Goal: Find specific page/section: Find specific page/section

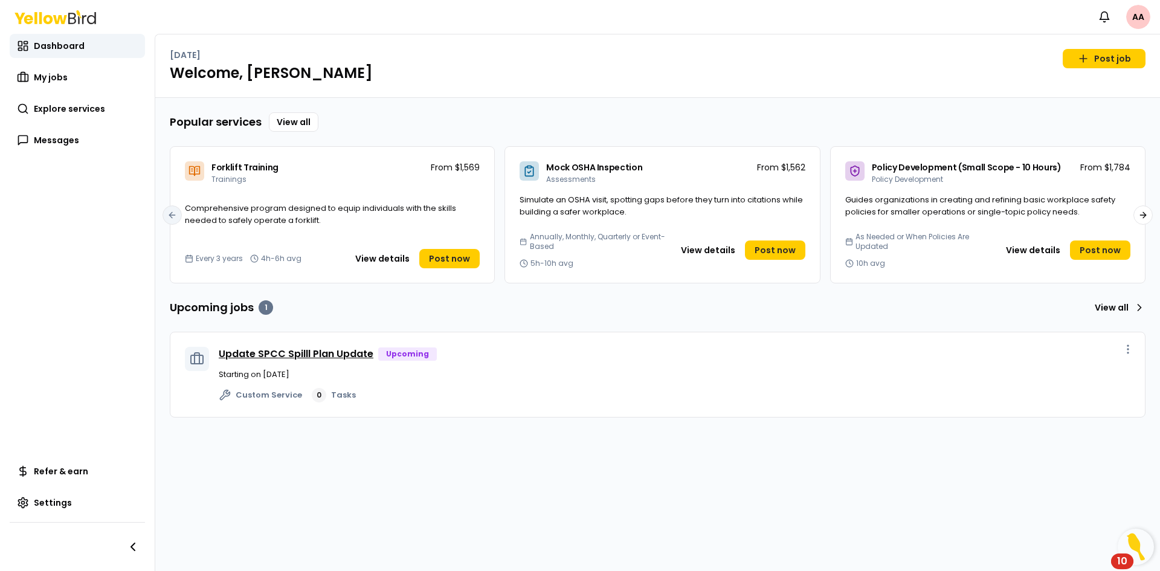
click at [320, 352] on link "Update SPCC Spilll Plan Update" at bounding box center [296, 354] width 155 height 14
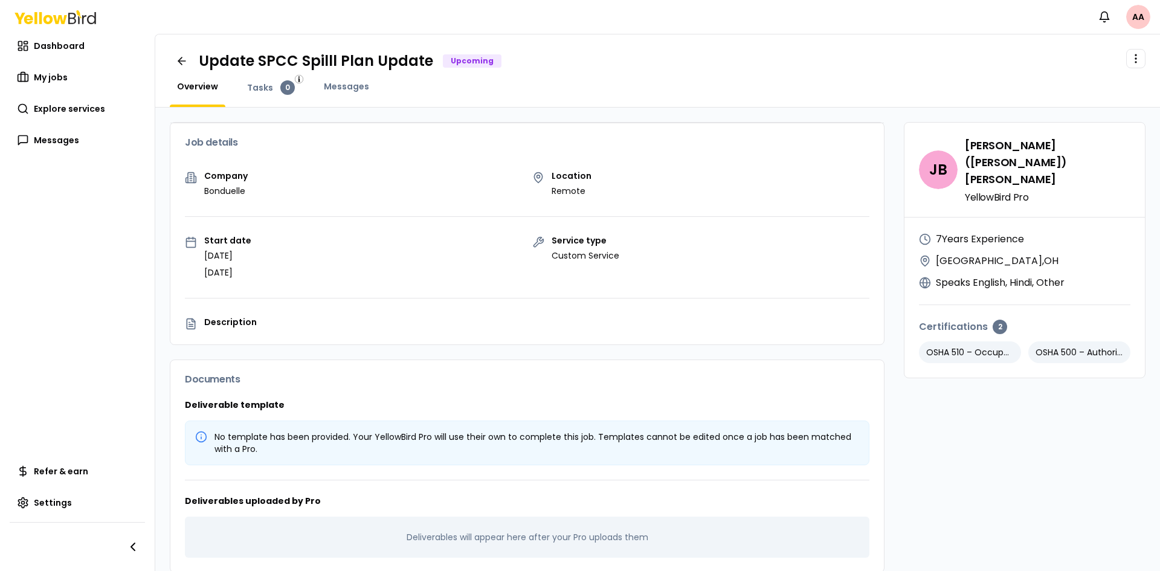
scroll to position [16, 0]
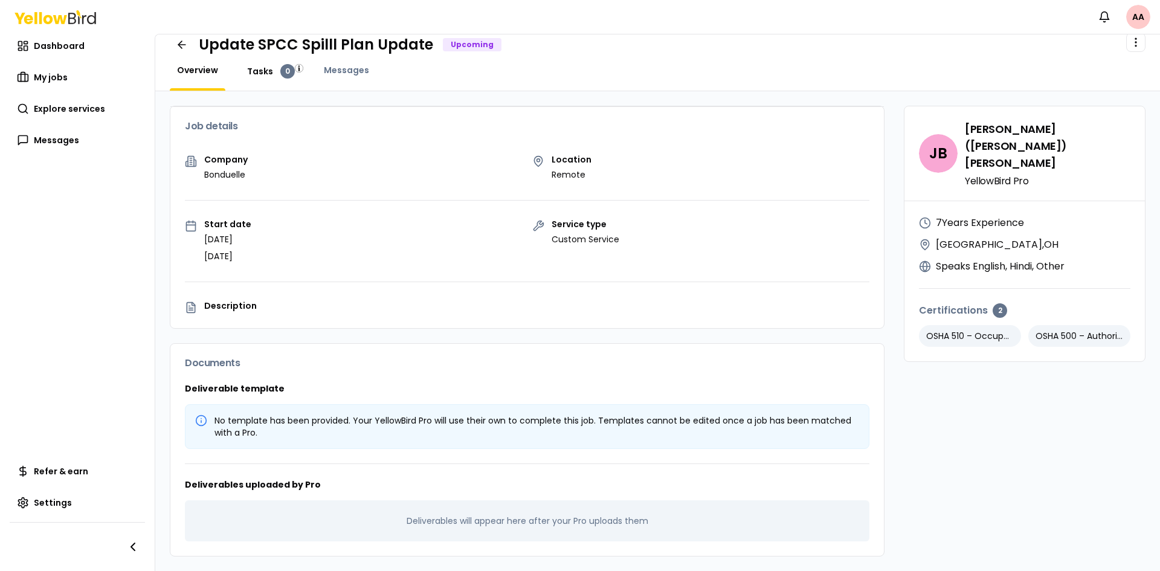
click at [253, 65] on link "Tasks 0" at bounding box center [271, 71] width 62 height 15
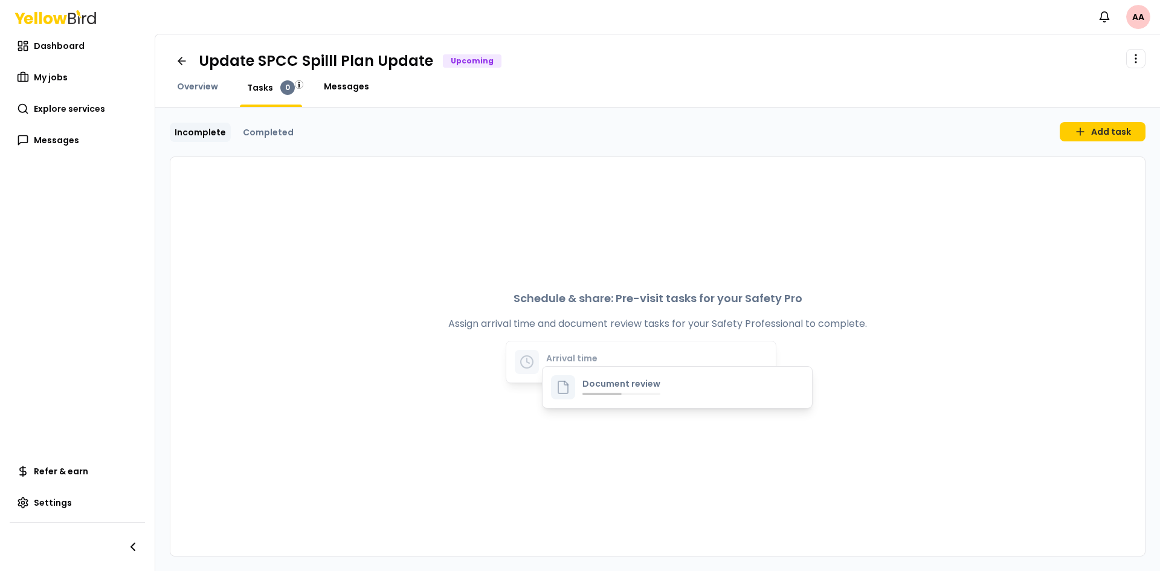
click at [343, 88] on span "Messages" at bounding box center [346, 86] width 45 height 12
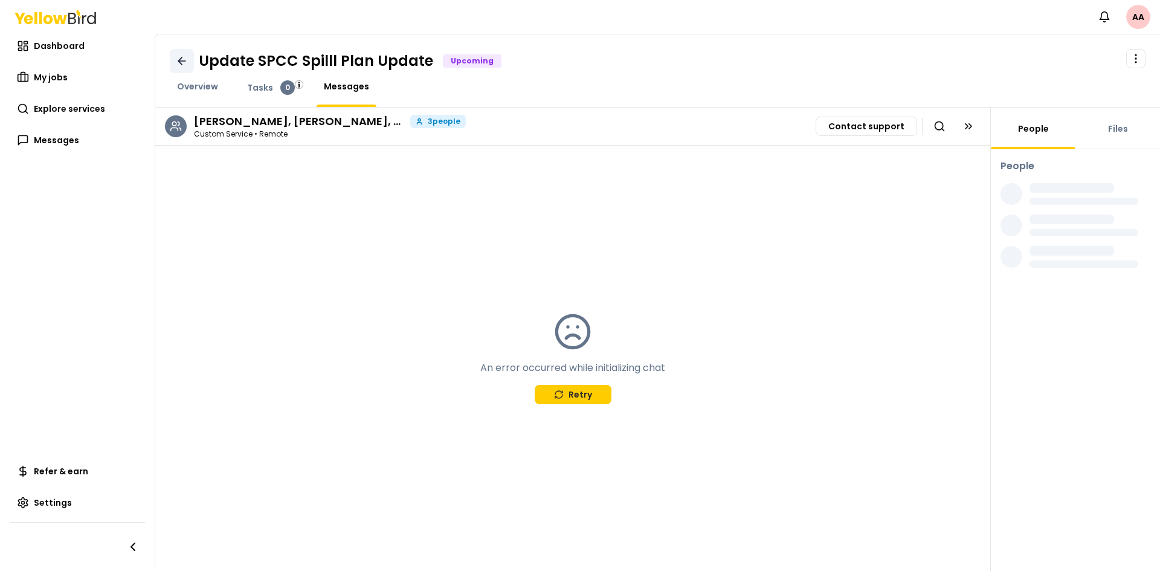
click at [183, 66] on link at bounding box center [182, 61] width 24 height 24
